Goal: Download file/media

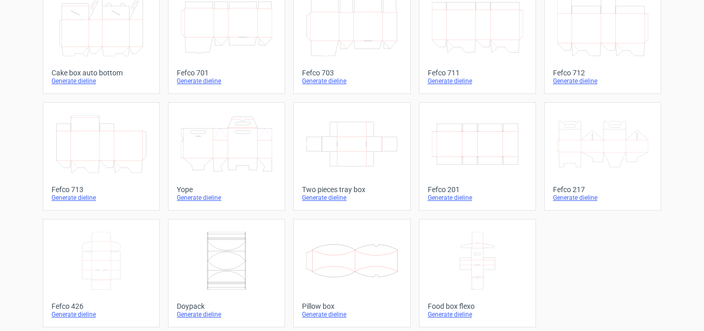
scroll to position [314, 0]
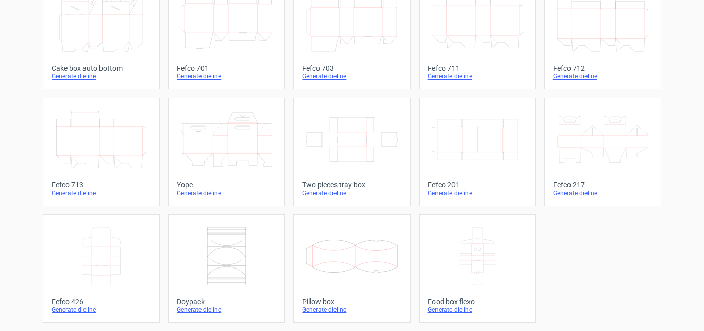
click at [76, 304] on div "Fefco 426" at bounding box center [102, 301] width 100 height 8
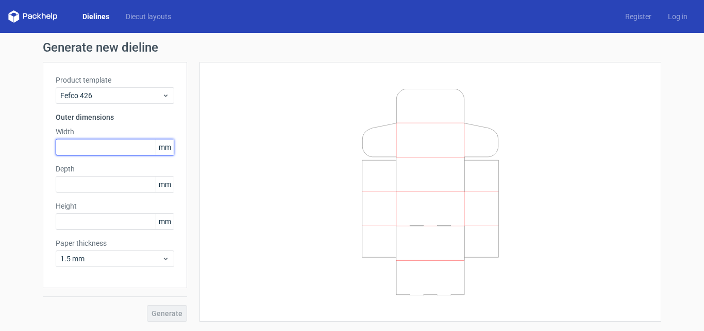
click at [104, 145] on input "text" at bounding box center [115, 147] width 119 height 16
type input "170"
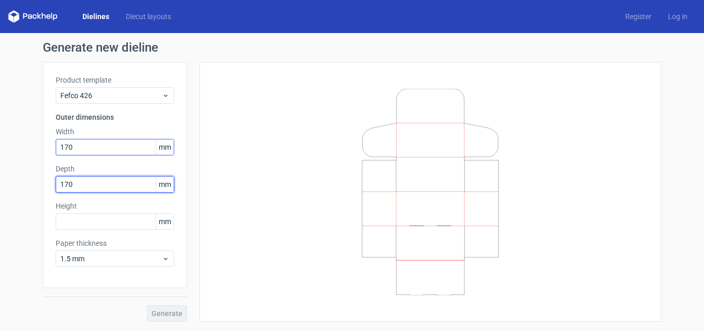
type input "170"
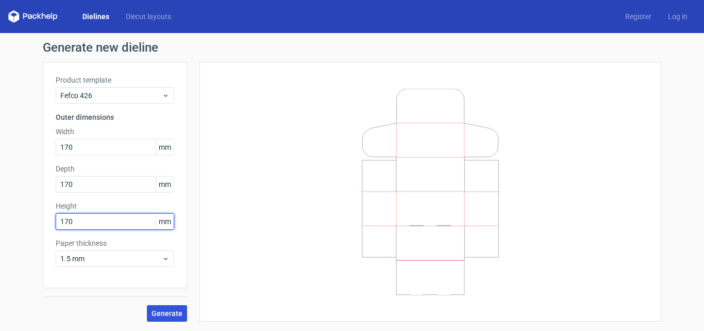
type input "170"
click at [178, 313] on span "Generate" at bounding box center [167, 312] width 31 height 7
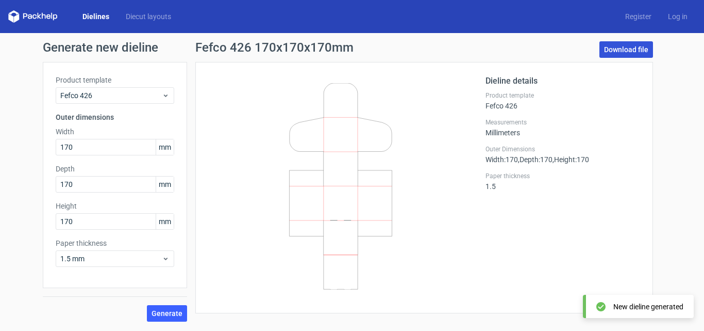
click at [609, 46] on link "Download file" at bounding box center [627, 49] width 54 height 16
